Goal: Task Accomplishment & Management: Manage account settings

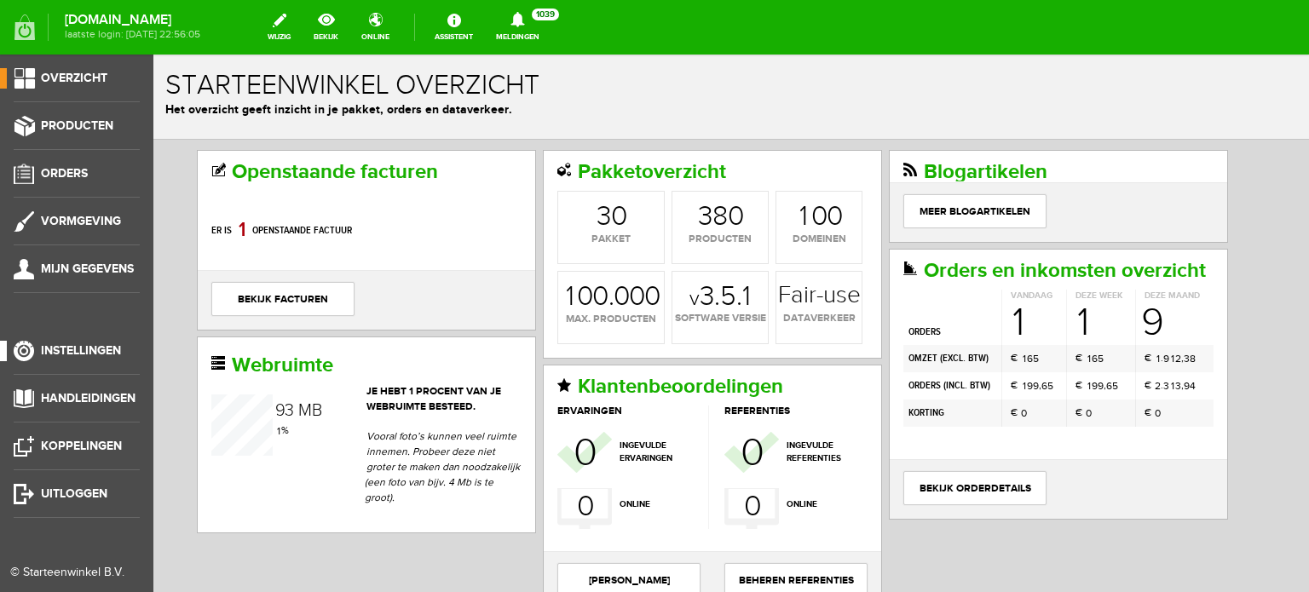
click at [93, 349] on span "Instellingen" at bounding box center [81, 350] width 80 height 14
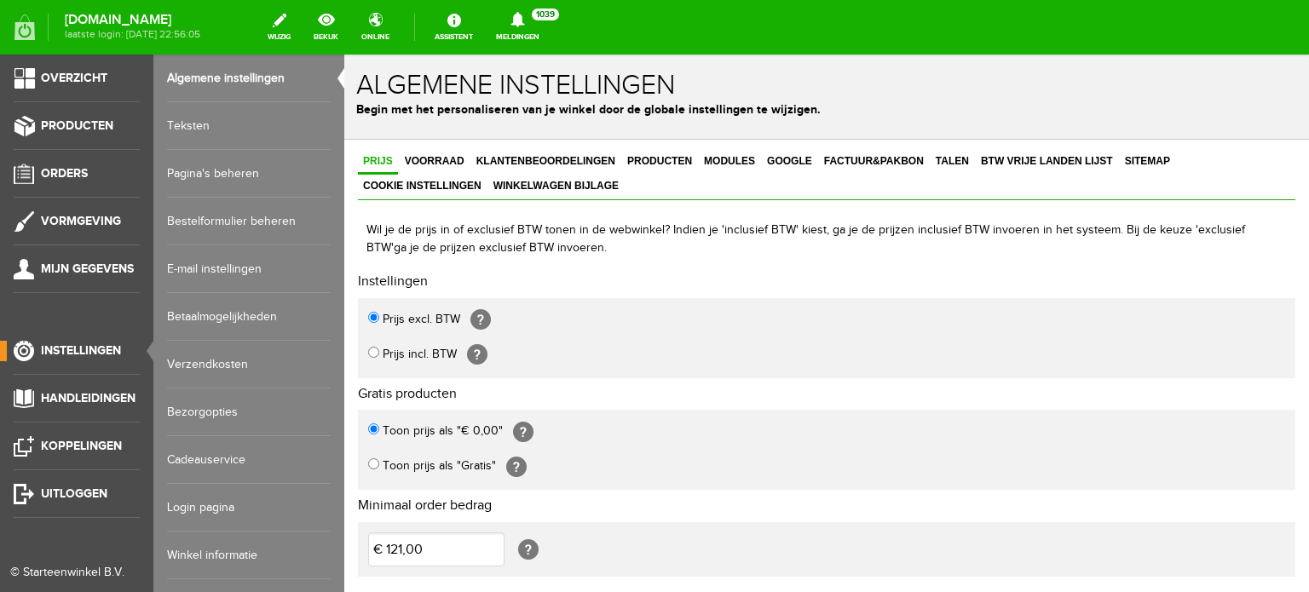
click at [191, 507] on link "Login pagina" at bounding box center [249, 508] width 164 height 48
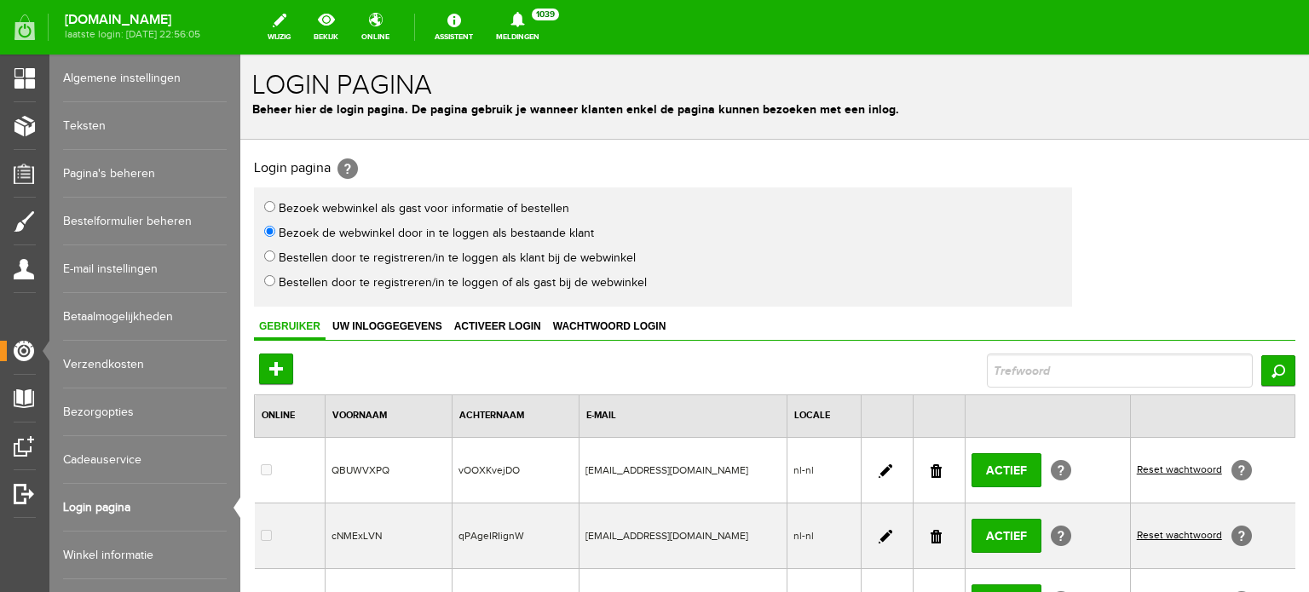
click at [930, 467] on link at bounding box center [935, 471] width 11 height 14
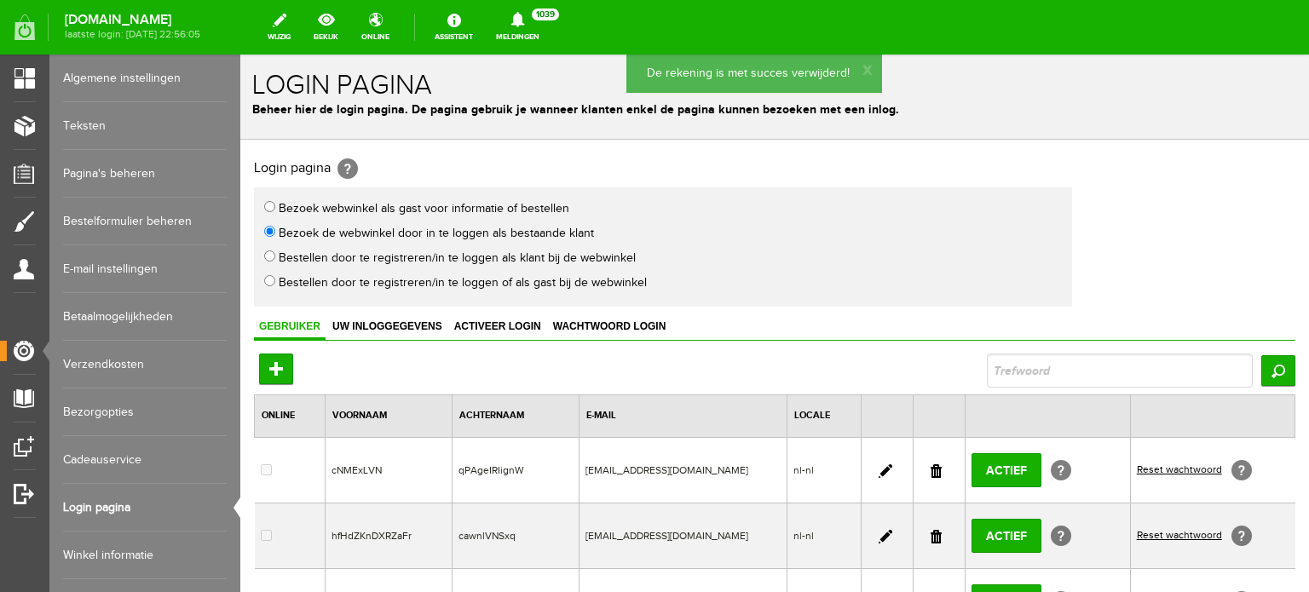
click at [930, 468] on link at bounding box center [935, 471] width 11 height 14
click at [930, 465] on link at bounding box center [935, 471] width 11 height 14
click at [930, 464] on link at bounding box center [935, 471] width 11 height 14
click at [934, 470] on td at bounding box center [939, 470] width 52 height 66
click at [930, 467] on link at bounding box center [935, 471] width 11 height 14
